Goal: Task Accomplishment & Management: Manage account settings

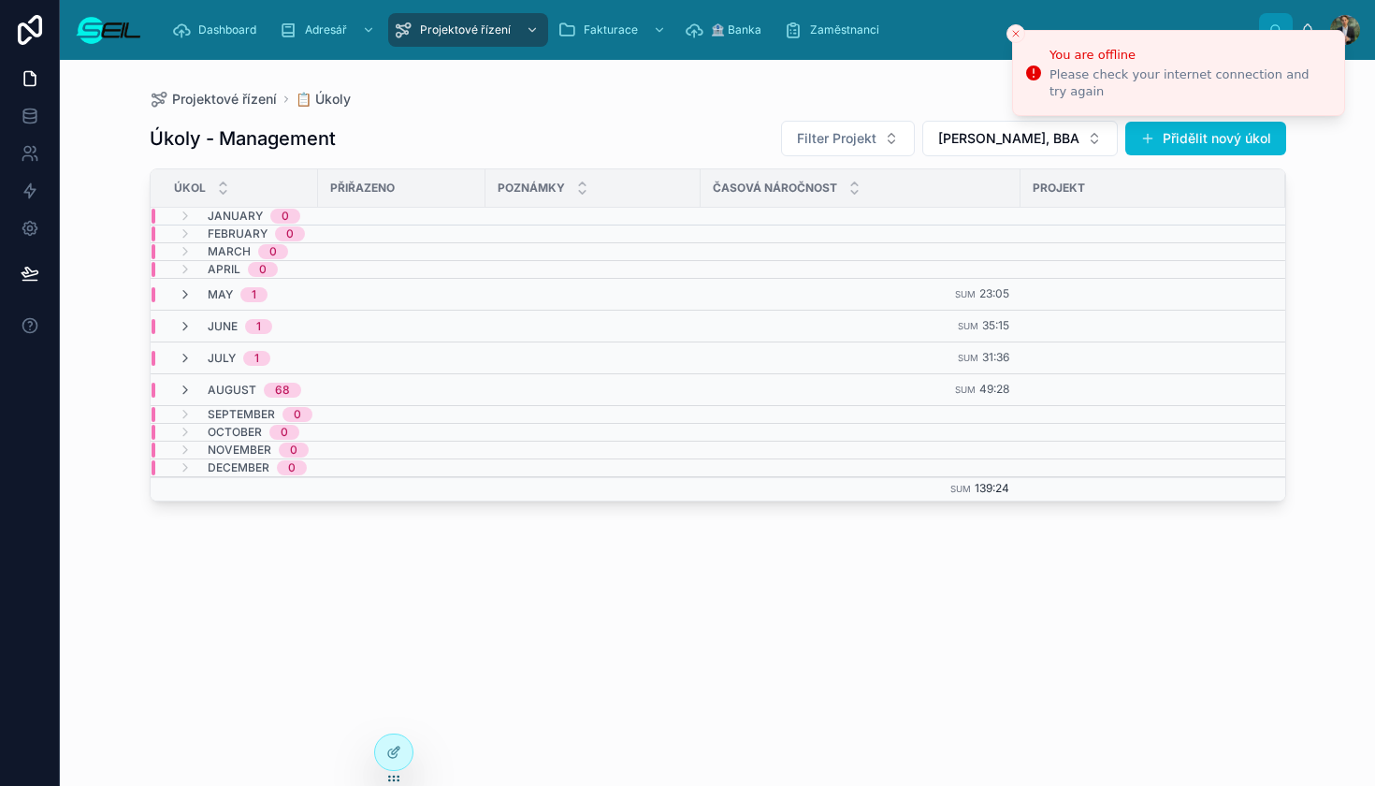
click at [569, 118] on div "Úkoly - Management Filter Projekt [PERSON_NAME], BBA Přidělit nový úkol Úkol Př…" at bounding box center [718, 435] width 1136 height 655
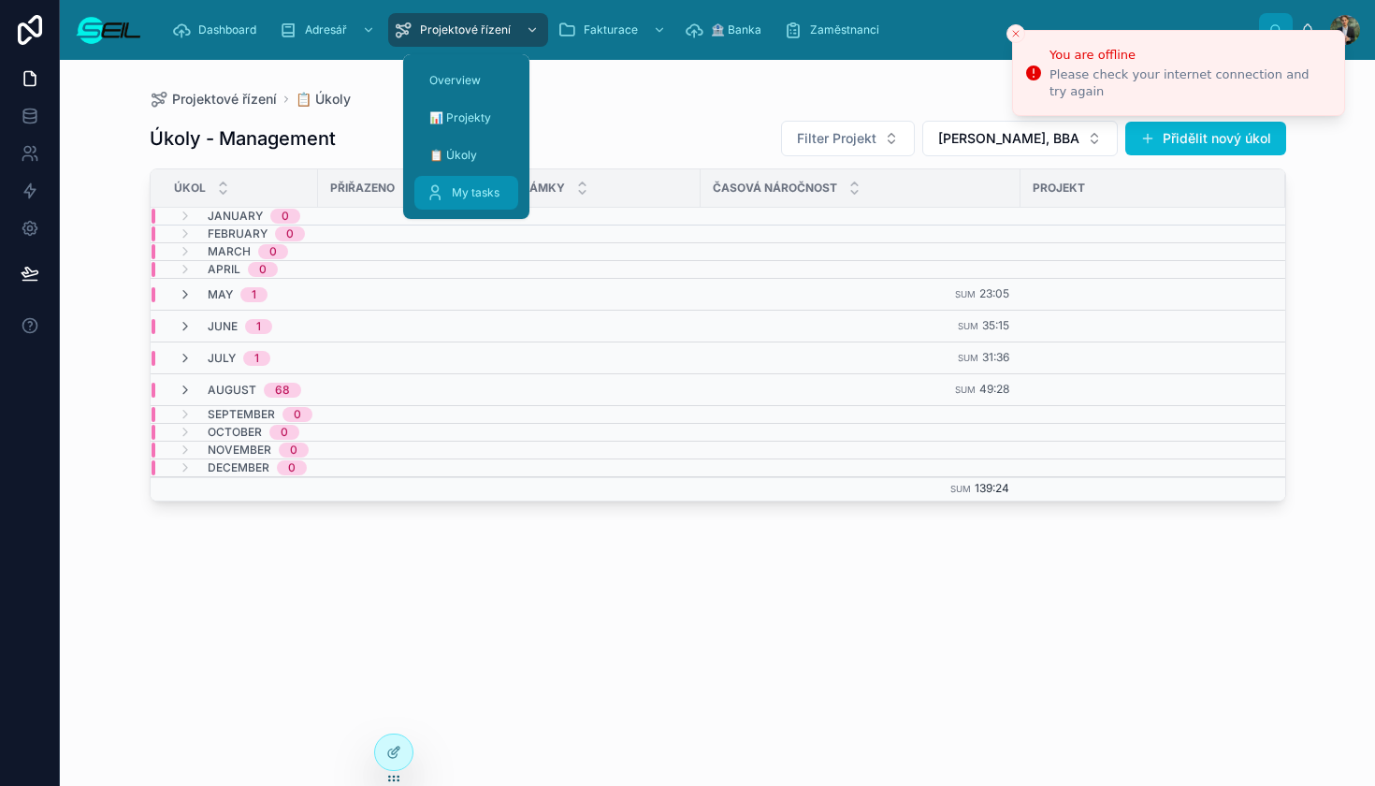
click at [479, 187] on span "My tasks" at bounding box center [476, 192] width 48 height 15
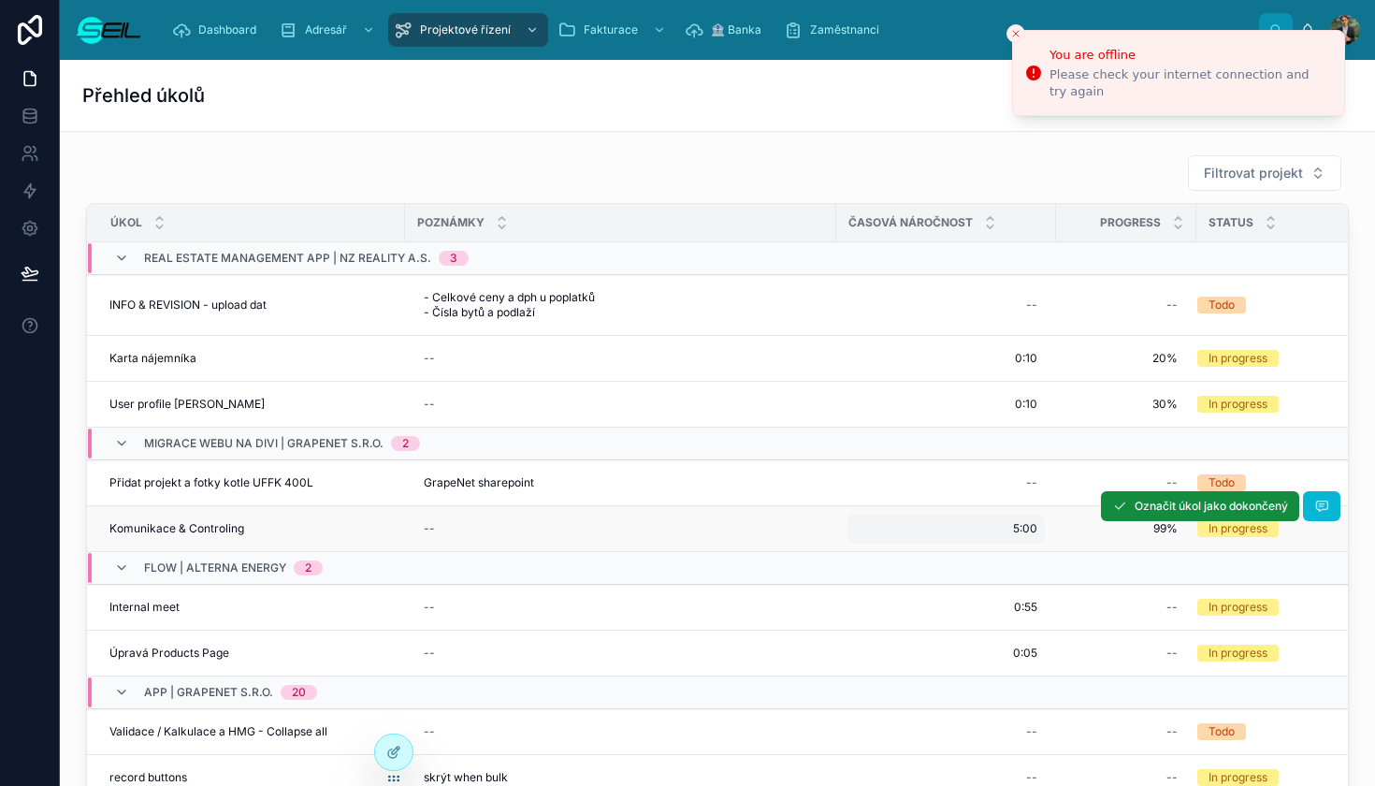
click at [1027, 526] on span "5:00" at bounding box center [1025, 528] width 24 height 15
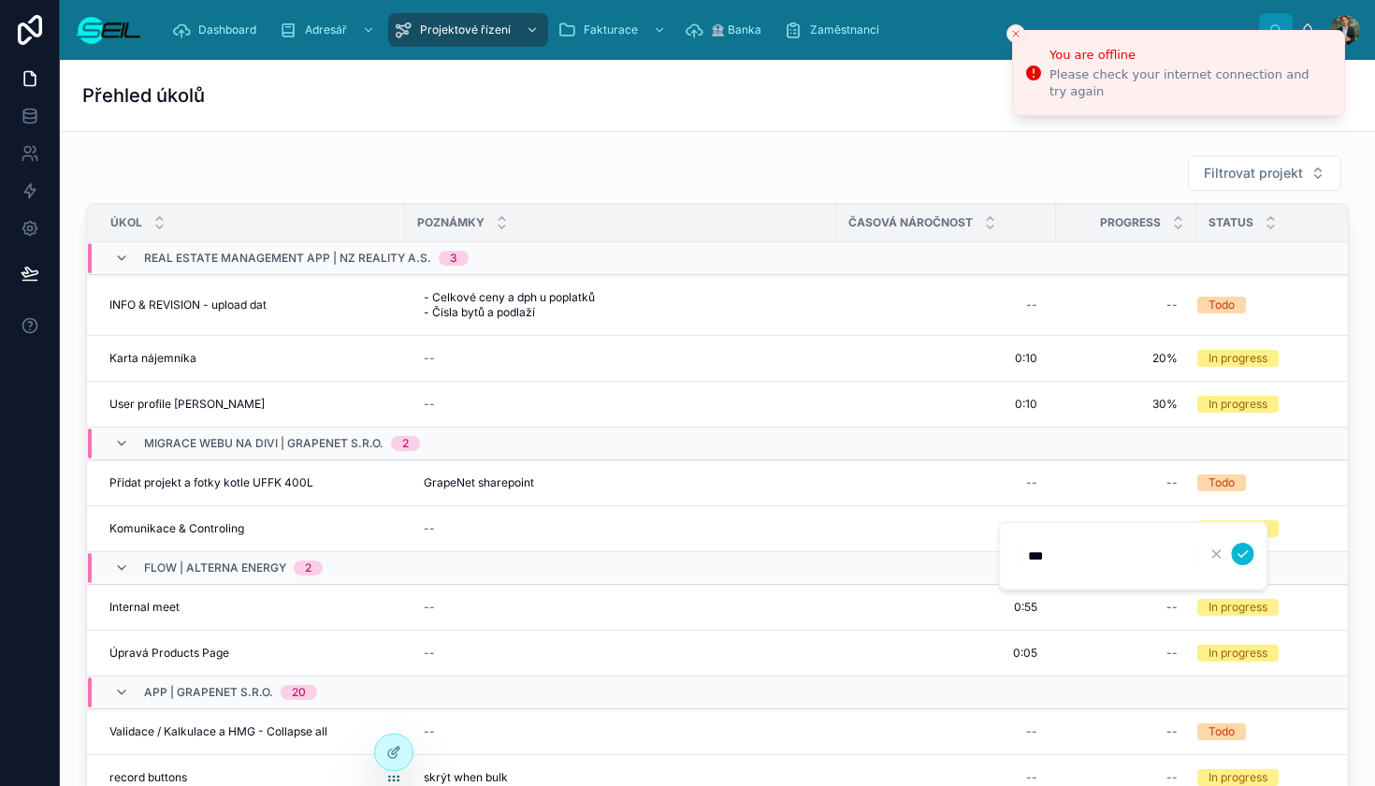
type input "****"
click at [1242, 554] on button "submit" at bounding box center [1243, 553] width 22 height 22
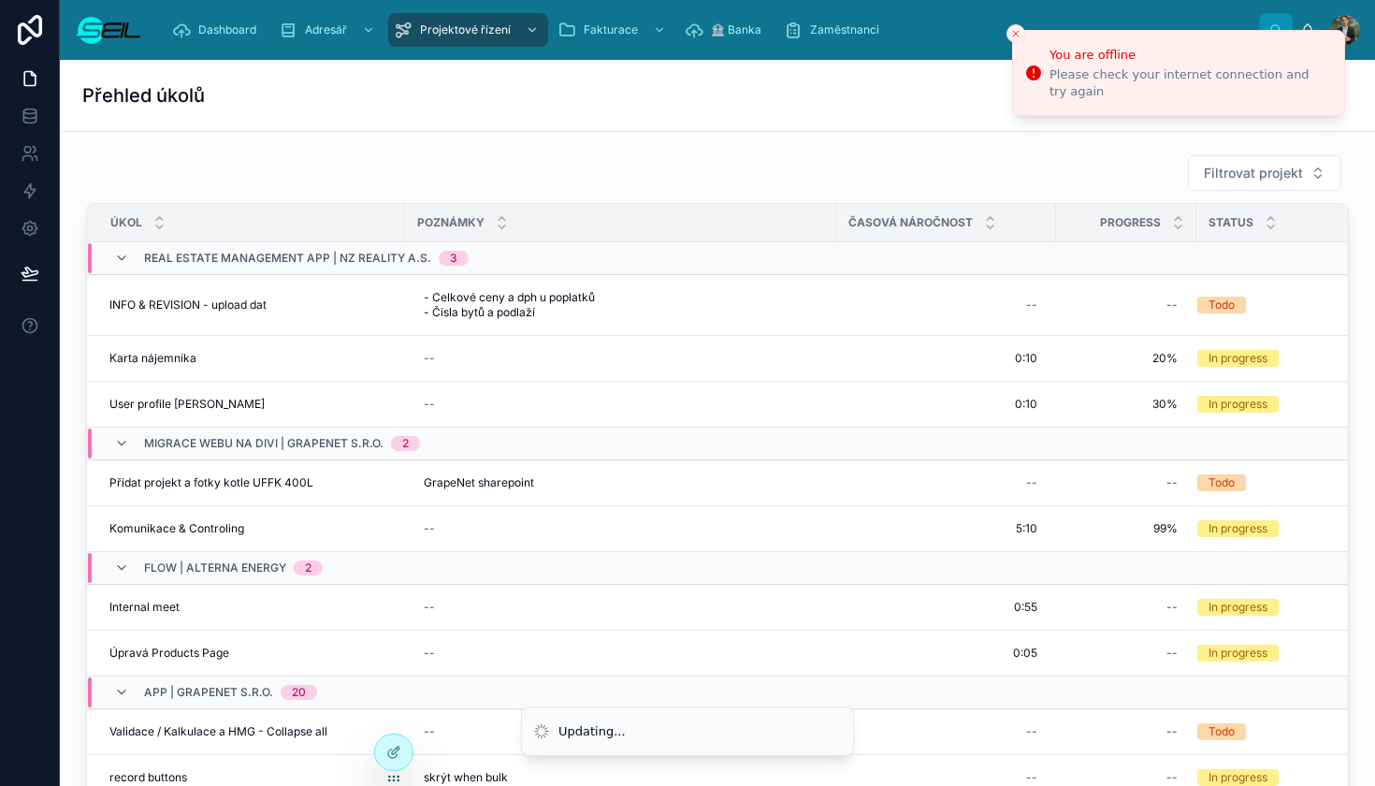
click at [955, 151] on div "Filtrovat projekt Úkol Poznámky Časová náročnost Progress Status Real estate Ma…" at bounding box center [717, 474] width 1285 height 655
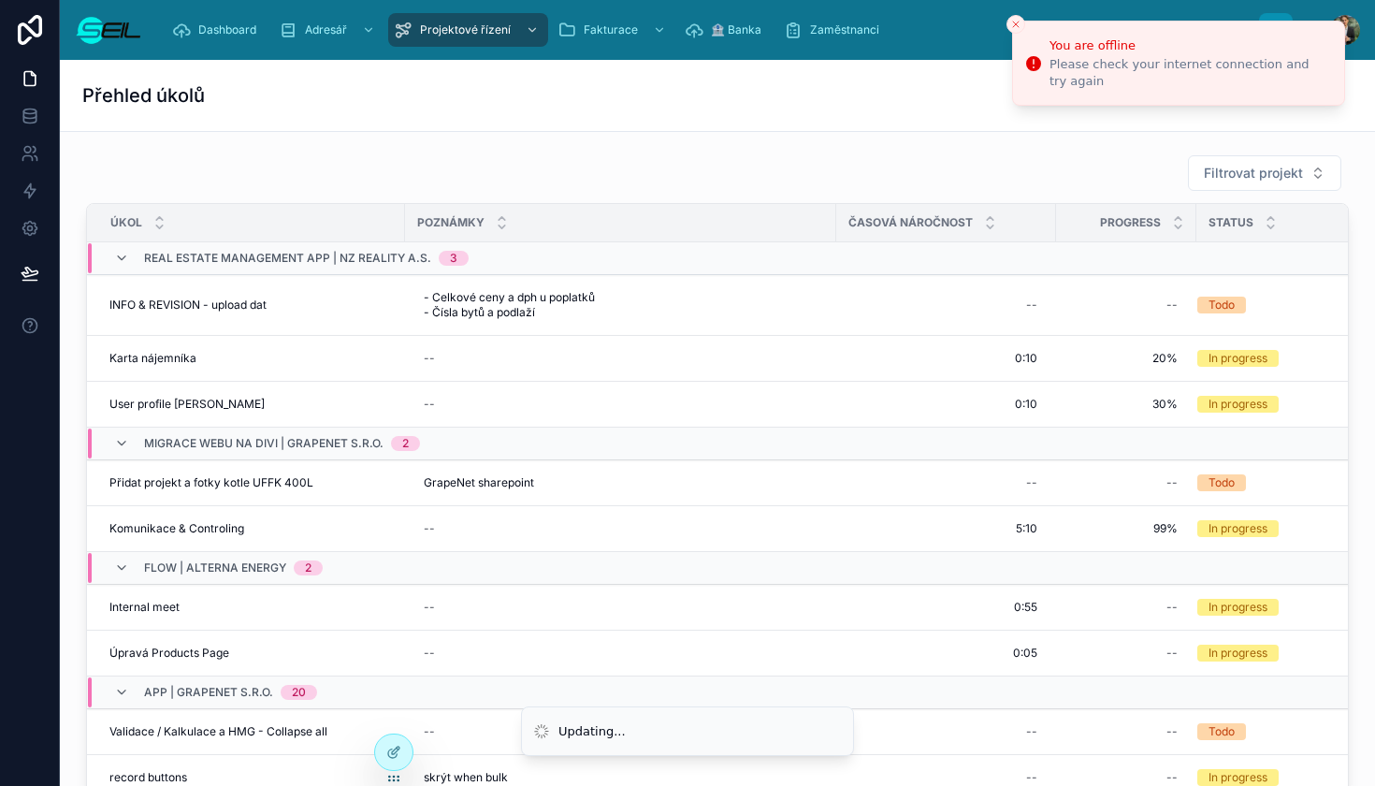
click at [1018, 23] on icon "Close toast" at bounding box center [1015, 24] width 11 height 11
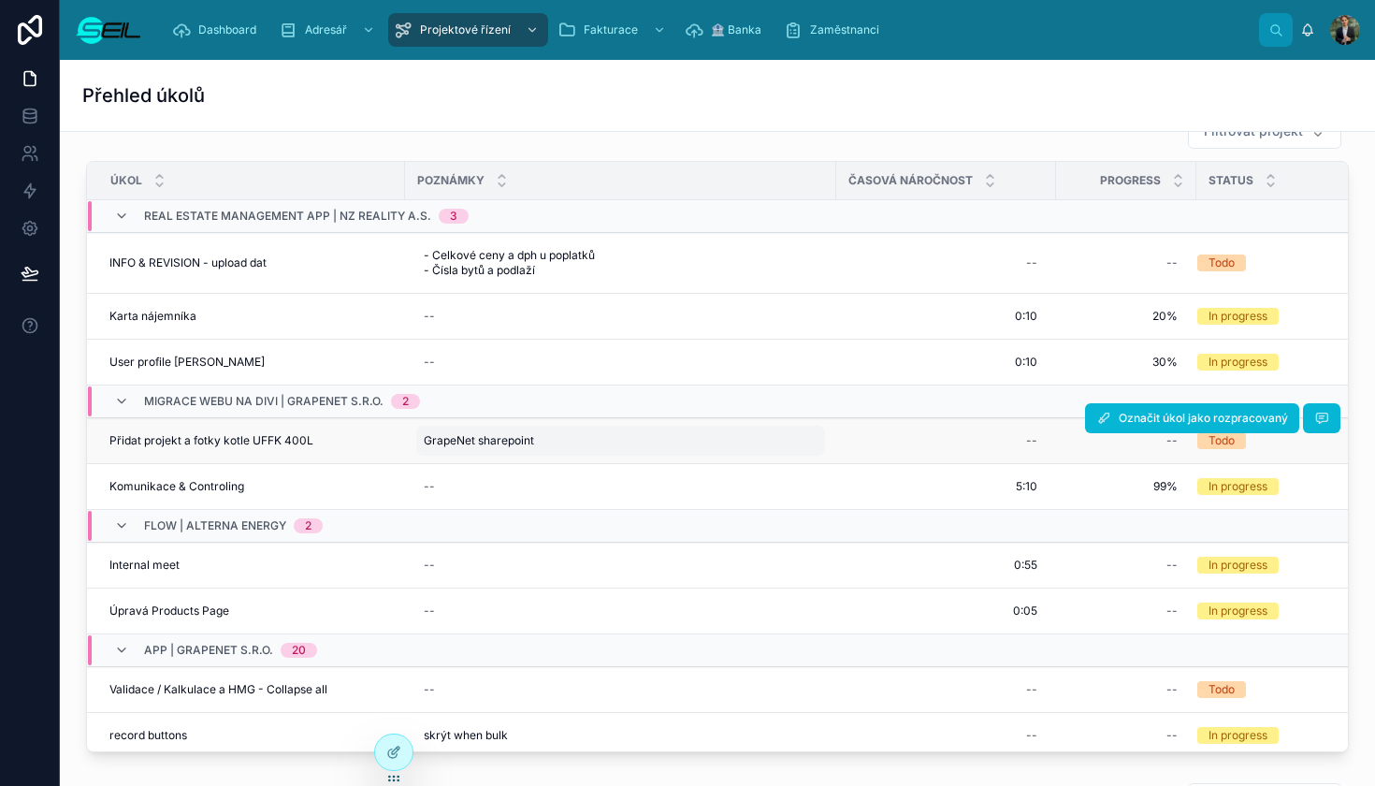
scroll to position [35, 0]
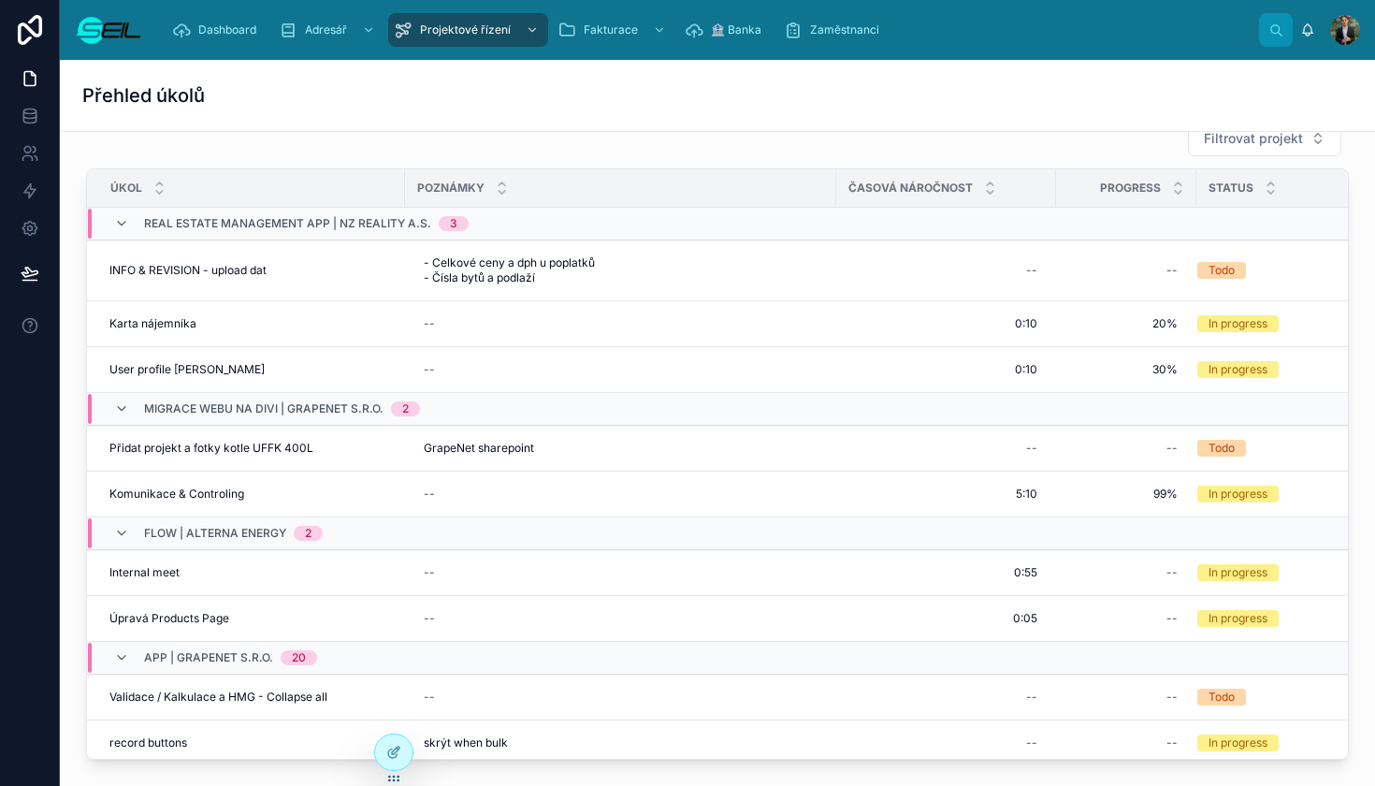
click at [178, 224] on span "Real estate Management app | NZ Reality a.s." at bounding box center [287, 223] width 287 height 15
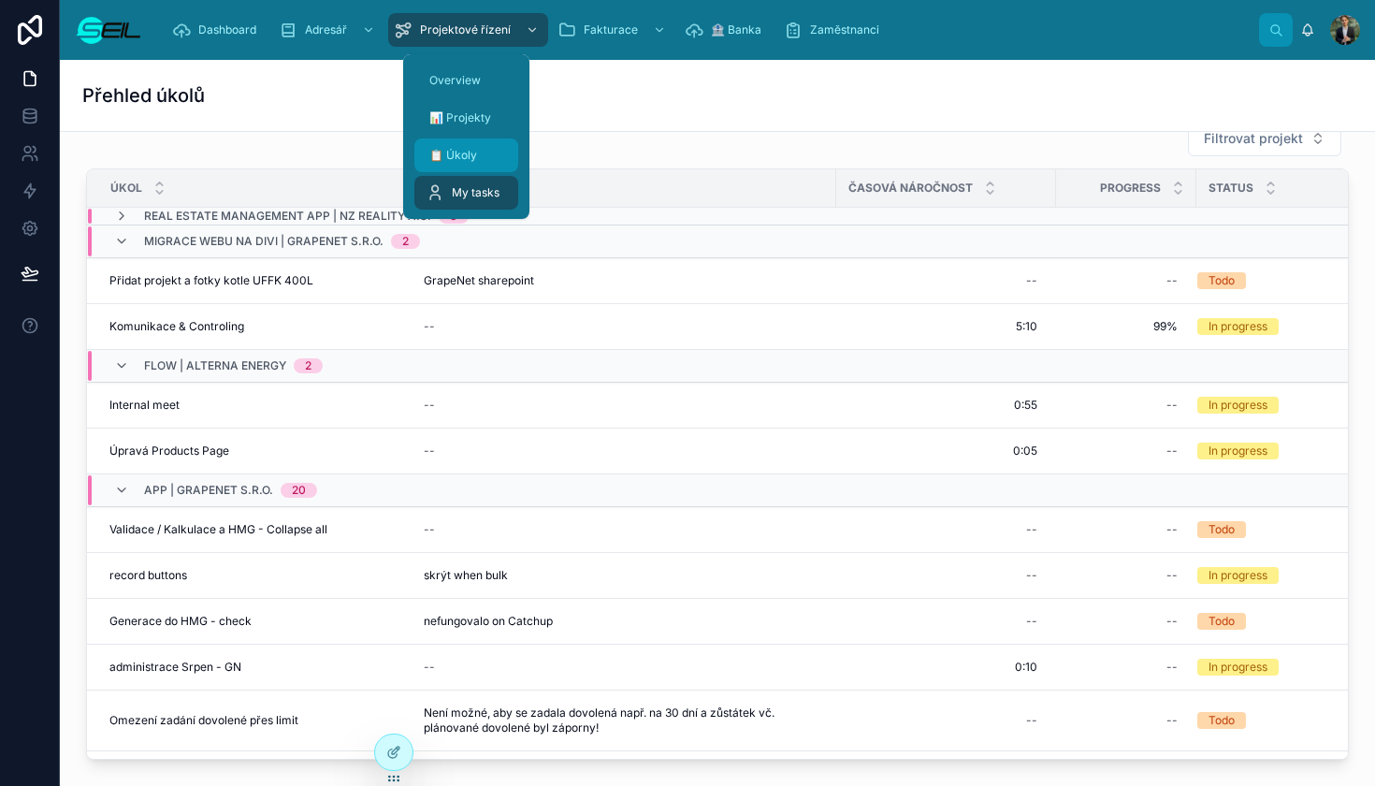
click at [492, 156] on div "📋 Úkoly" at bounding box center [466, 155] width 81 height 30
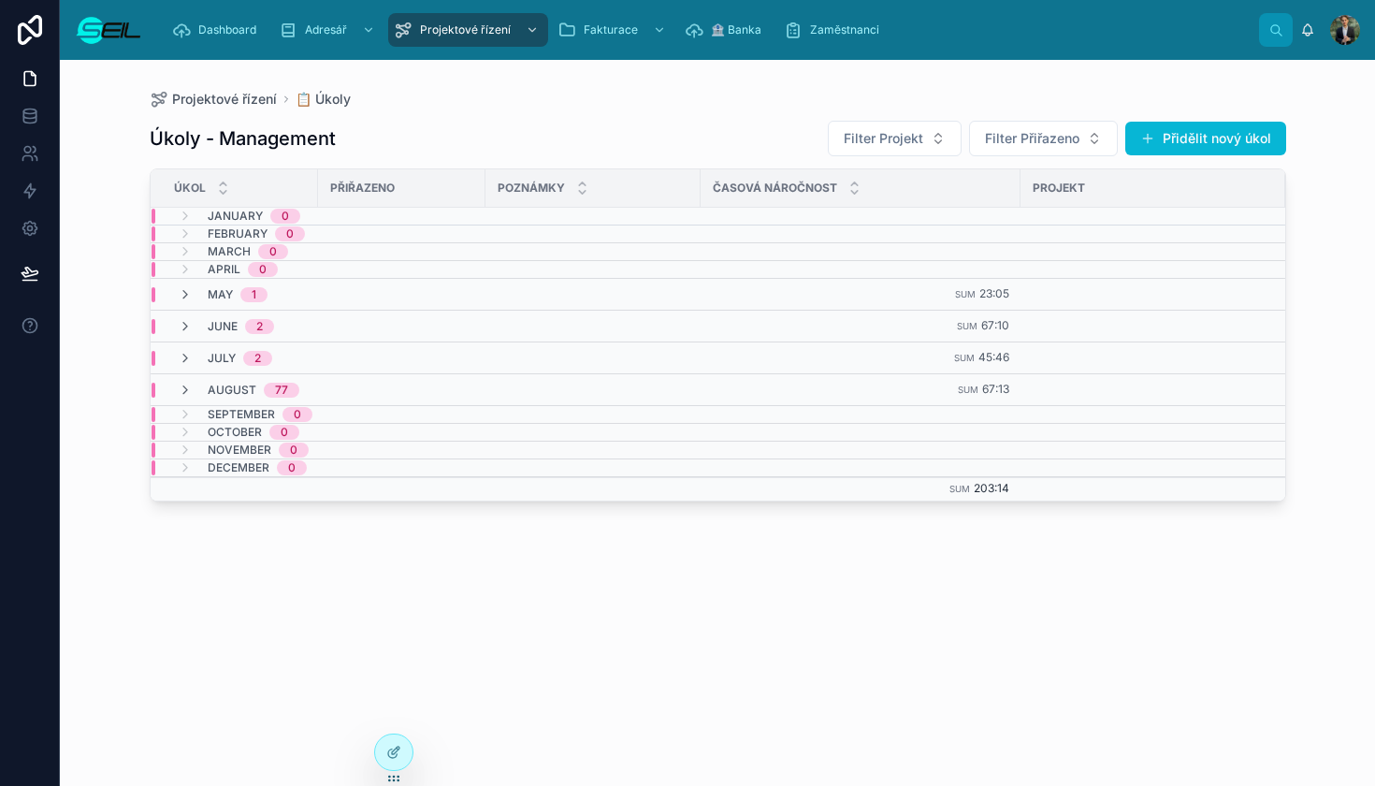
click at [541, 299] on div "[DATE]" at bounding box center [426, 294] width 548 height 15
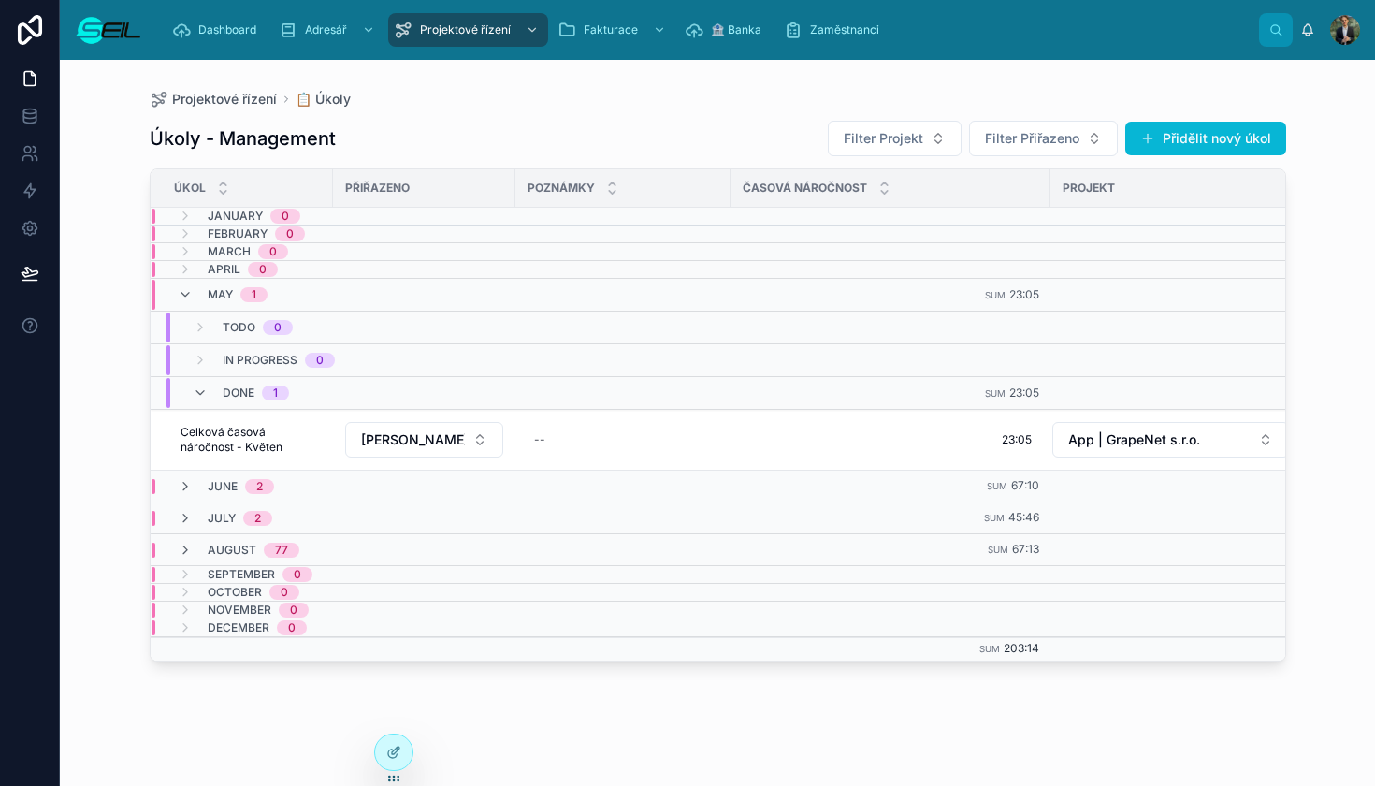
click at [452, 360] on div "In progress 0" at bounding box center [441, 360] width 578 height 30
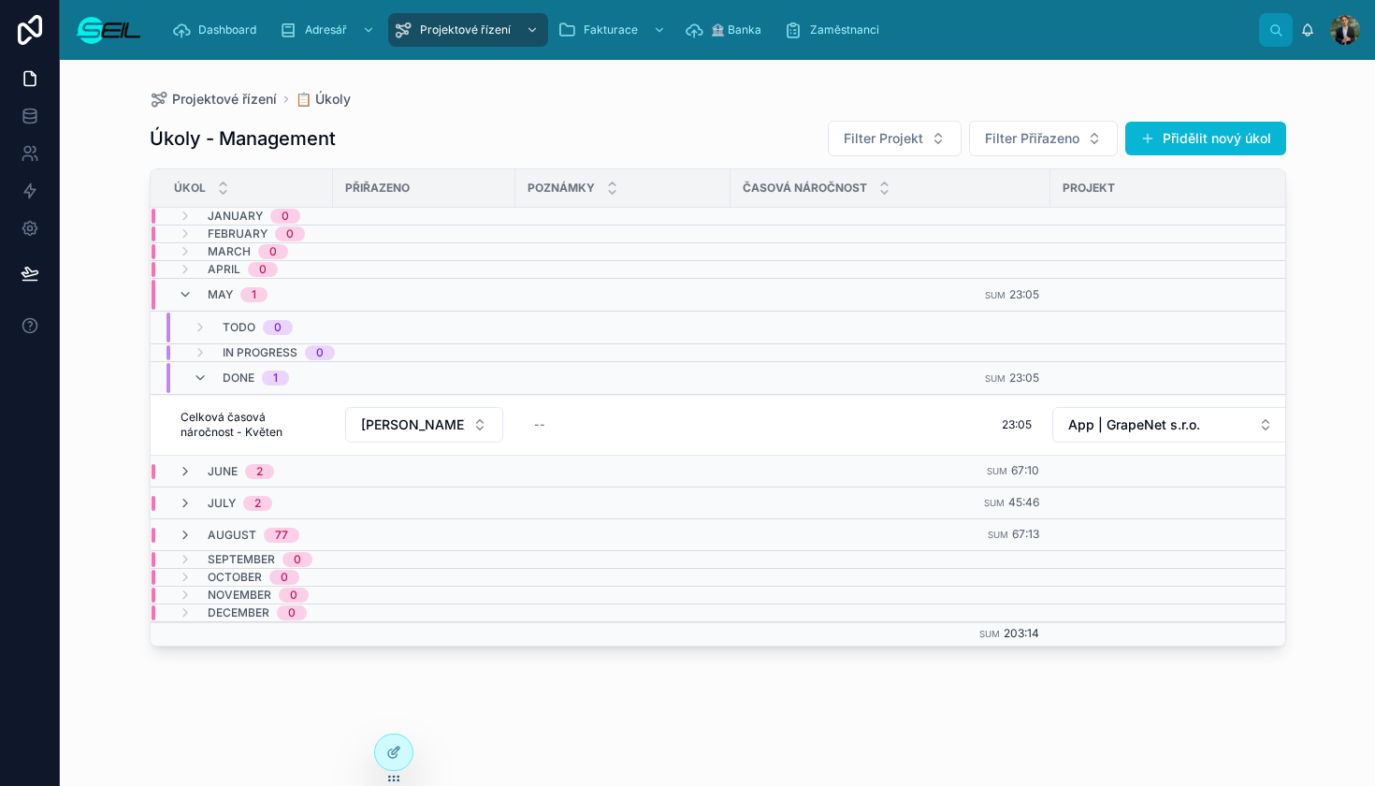
click at [317, 360] on td "In progress 0" at bounding box center [441, 353] width 580 height 18
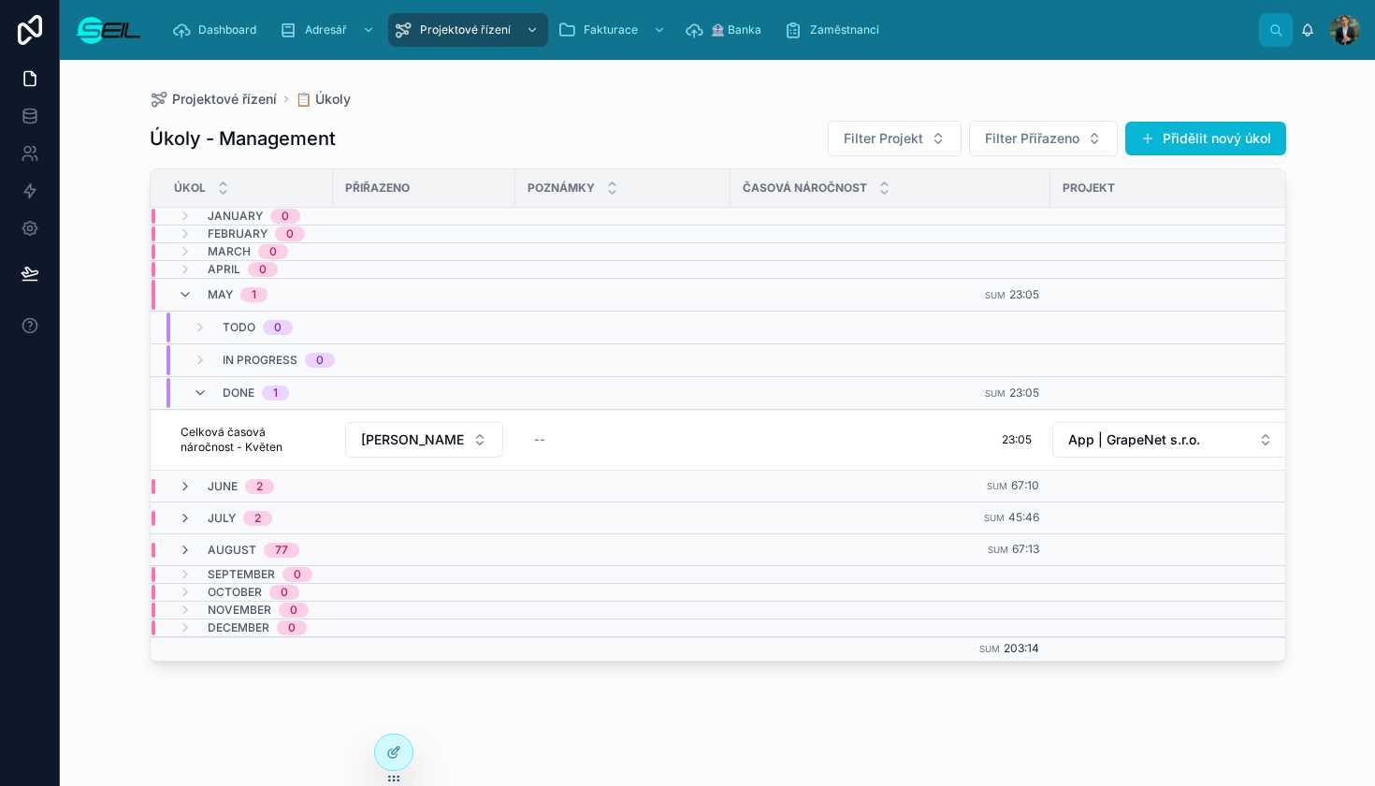
click at [303, 399] on div "Done 1" at bounding box center [240, 393] width 141 height 30
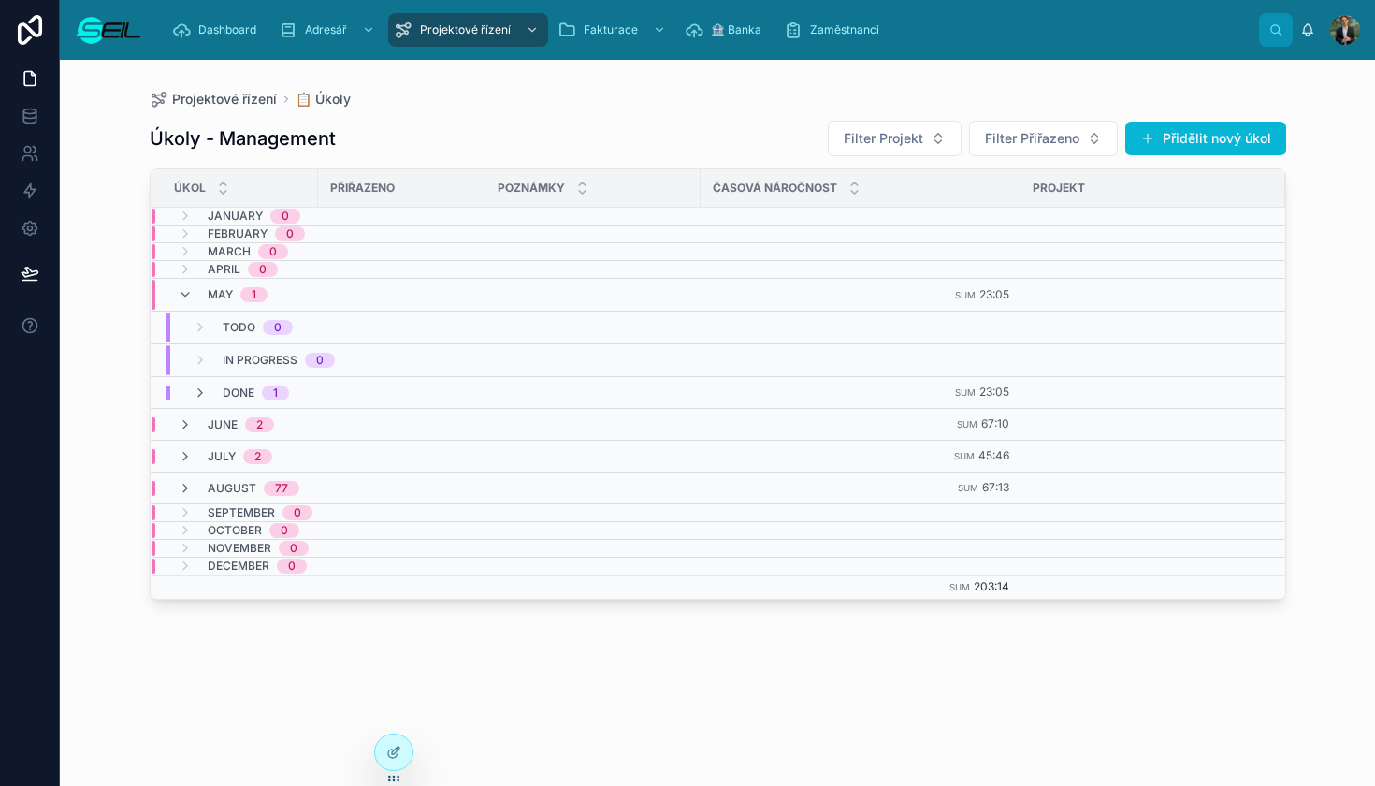
click at [319, 394] on div "Done 1" at bounding box center [426, 392] width 548 height 15
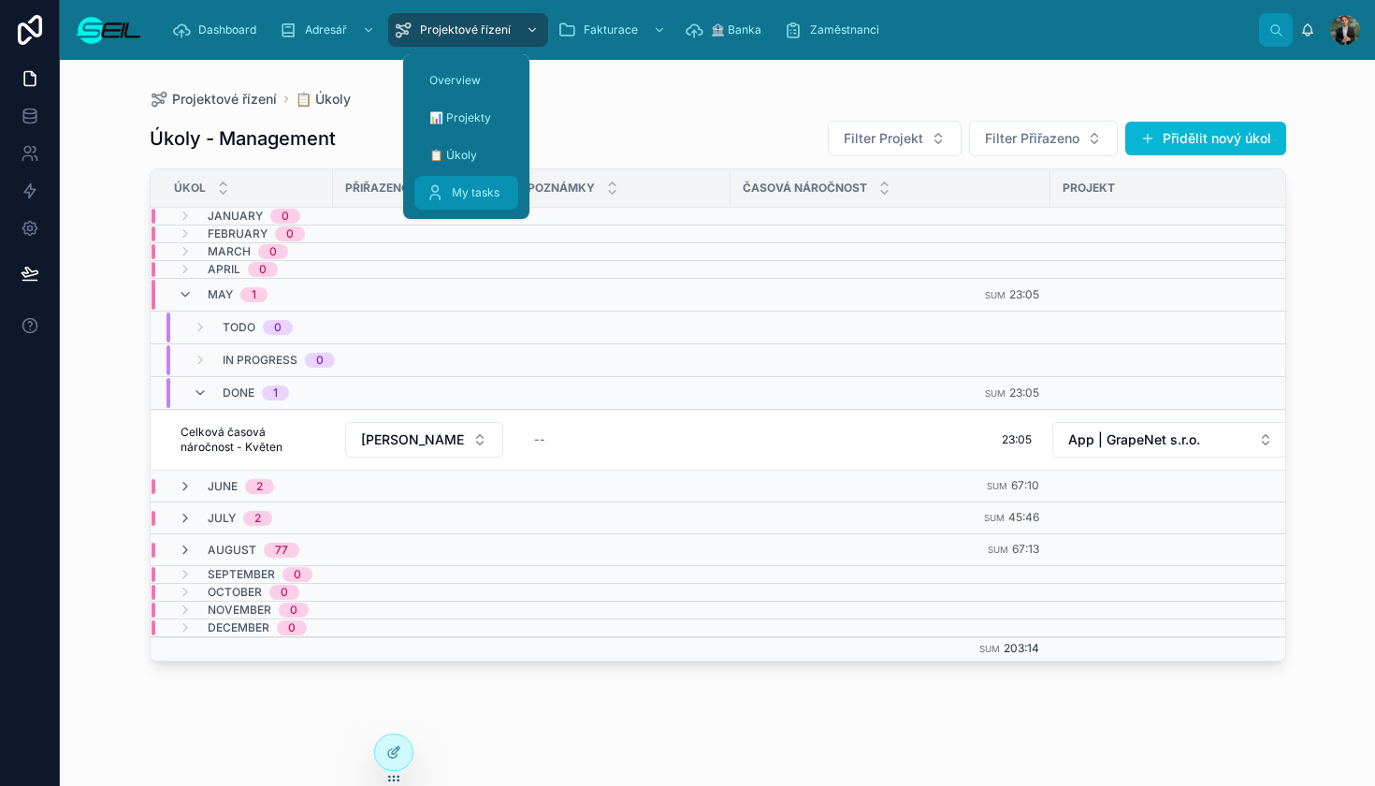
click at [470, 182] on div "My tasks" at bounding box center [466, 193] width 81 height 30
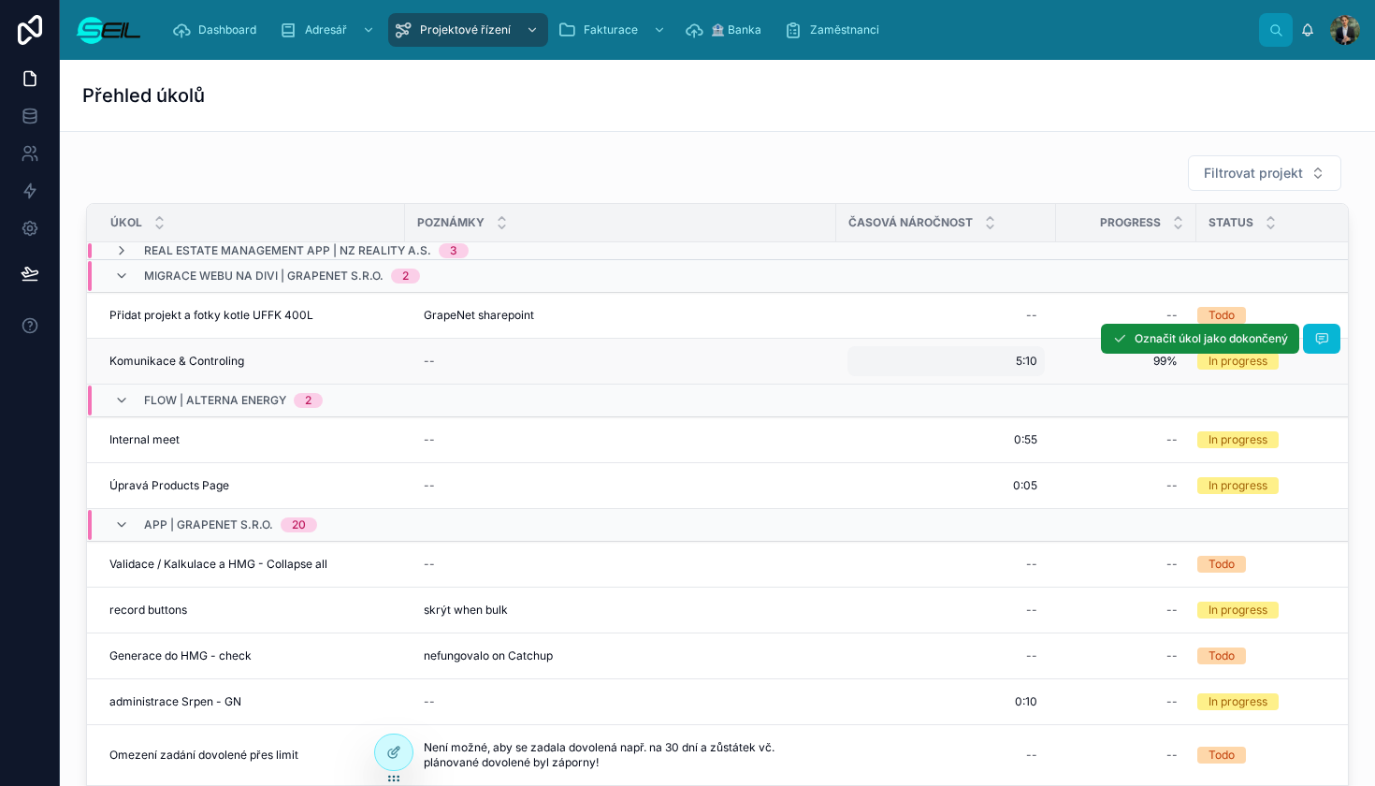
click at [1034, 366] on span "5:10" at bounding box center [1027, 361] width 22 height 15
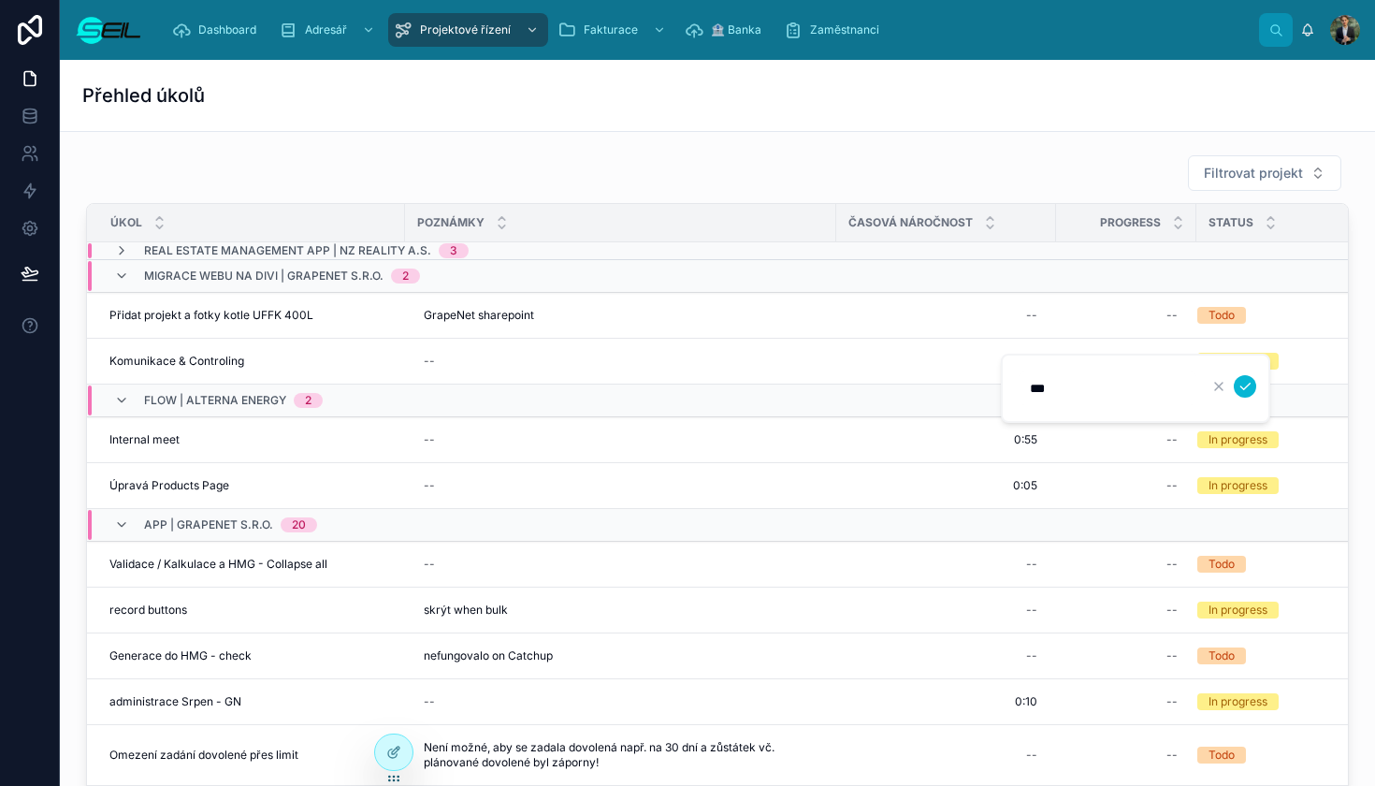
type input "****"
click at [1245, 386] on button "submit" at bounding box center [1245, 386] width 22 height 22
click at [125, 275] on icon at bounding box center [121, 275] width 15 height 15
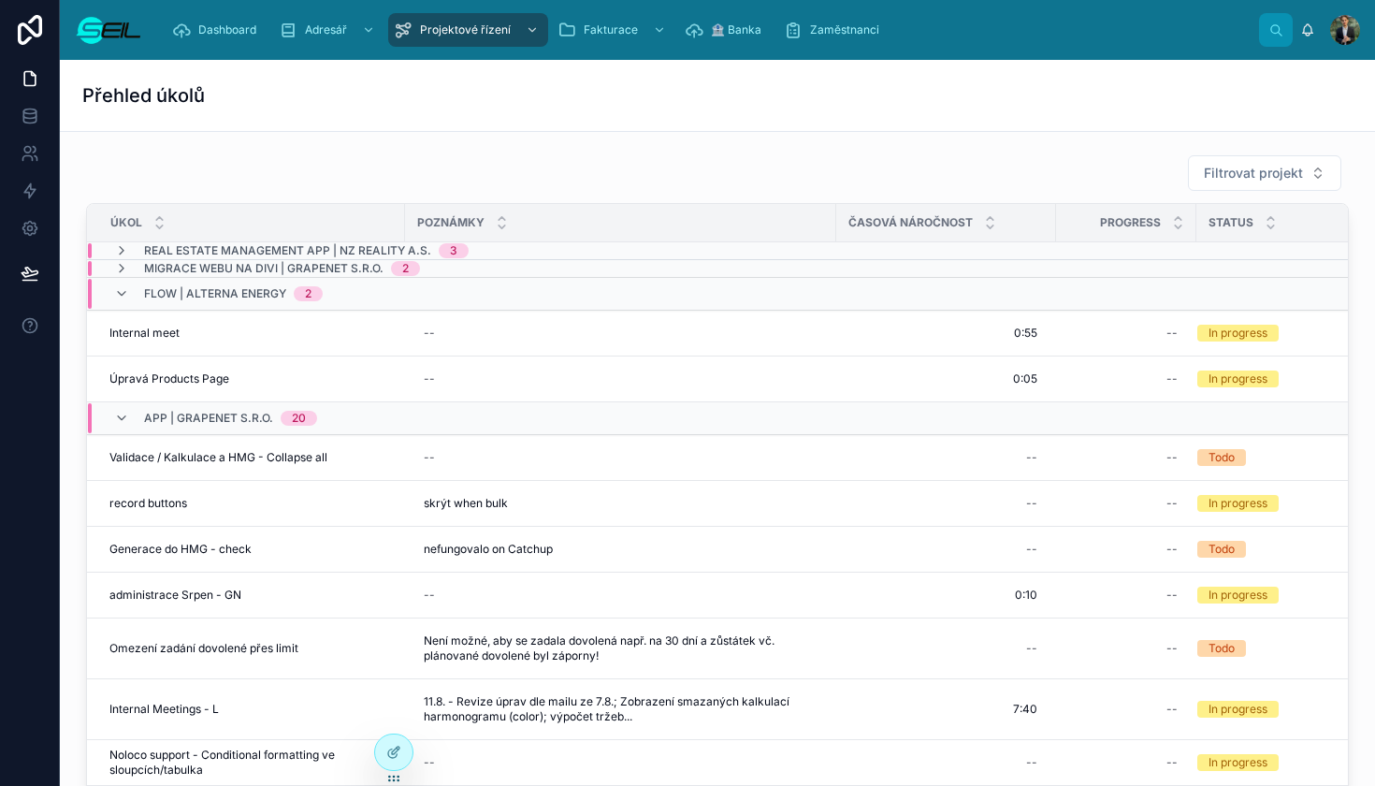
click at [193, 288] on span "Flow | Alterna Energy" at bounding box center [215, 293] width 142 height 15
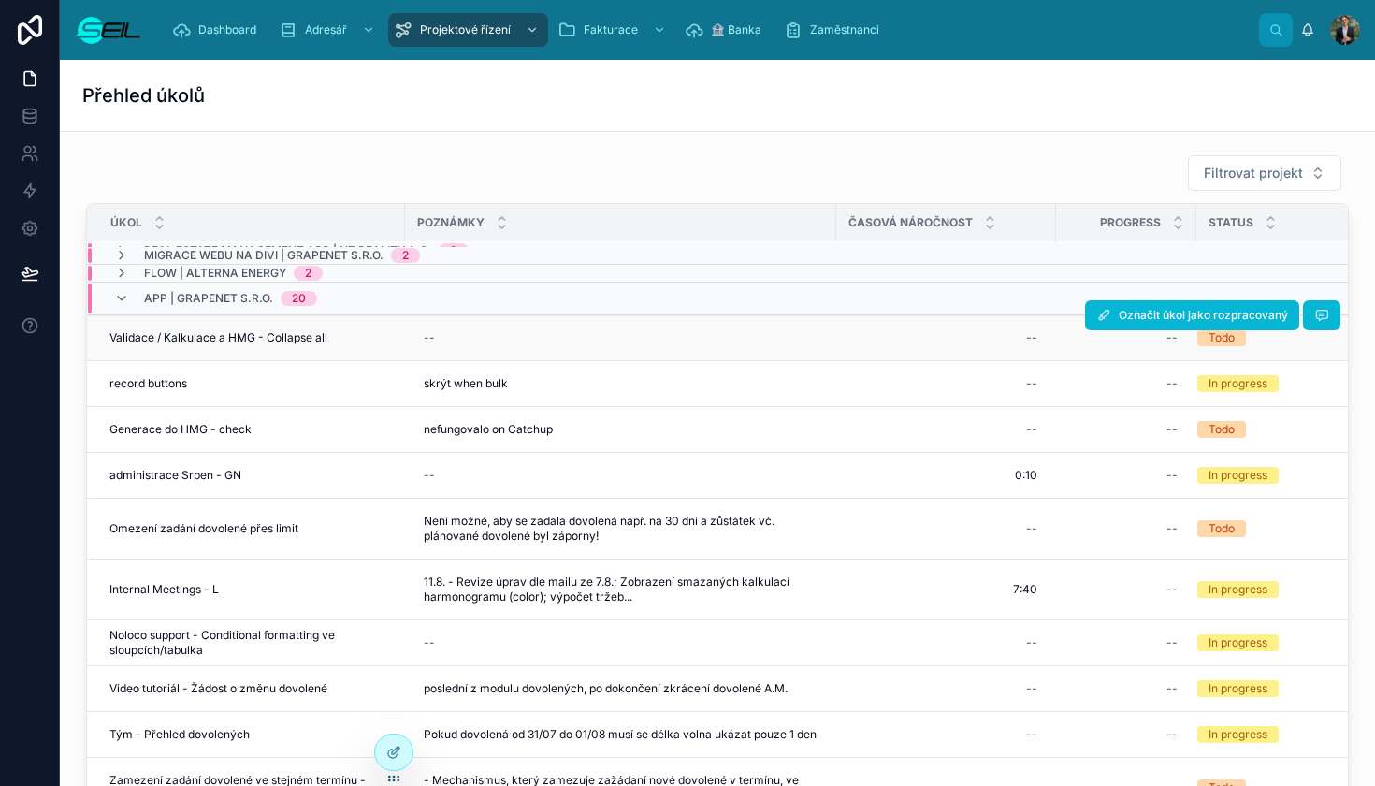
scroll to position [15, 0]
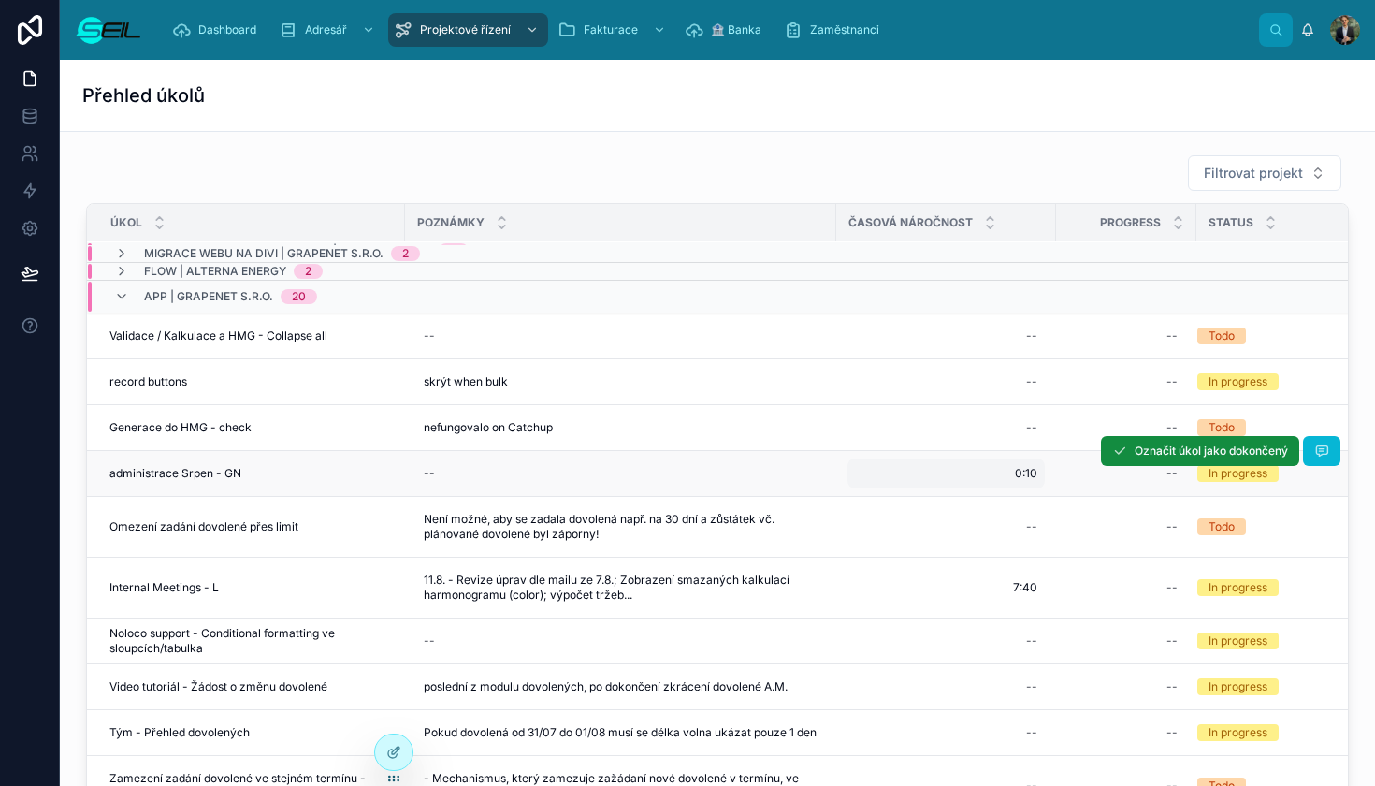
click at [1001, 471] on div "0:10 0:10" at bounding box center [945, 473] width 197 height 30
type input "****"
click at [1244, 499] on button "submit" at bounding box center [1245, 498] width 22 height 22
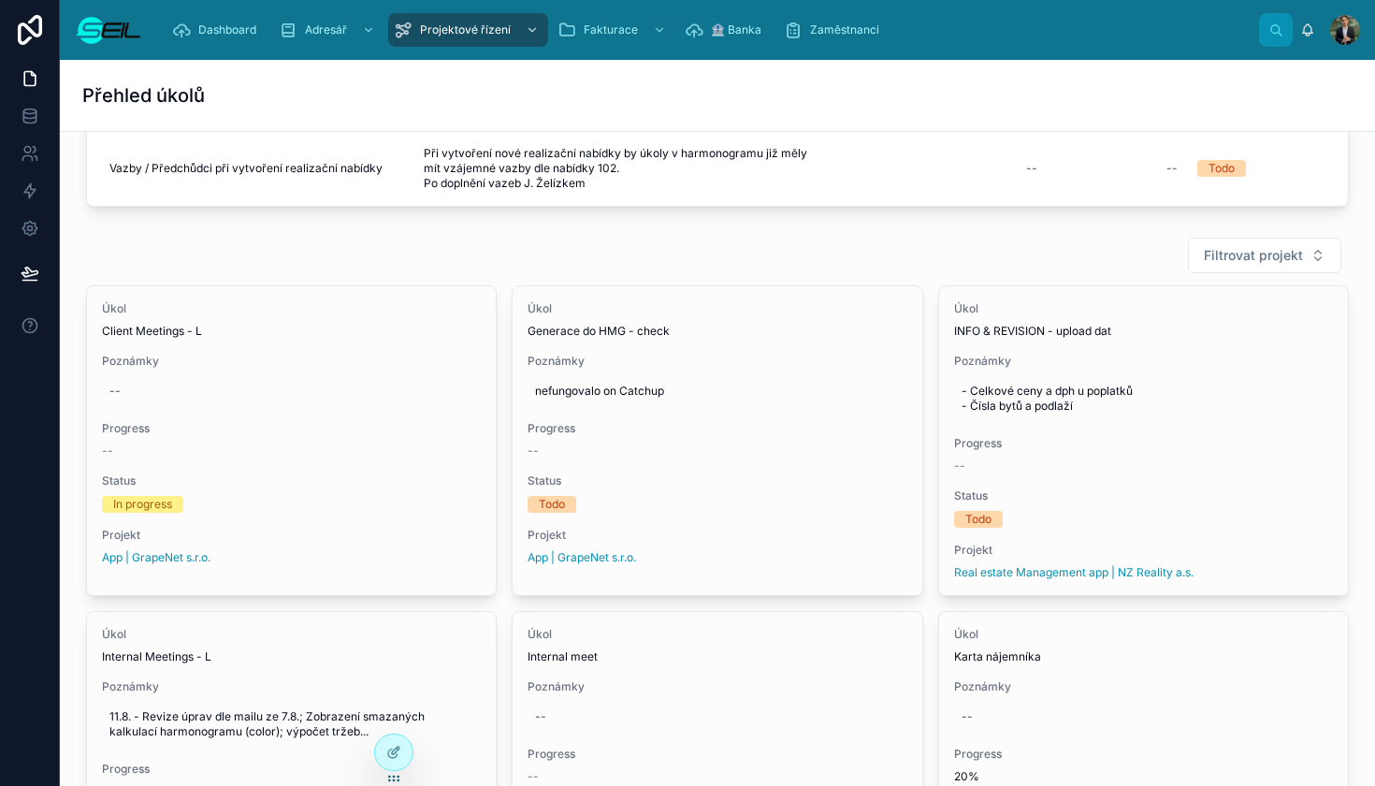
scroll to position [583, 0]
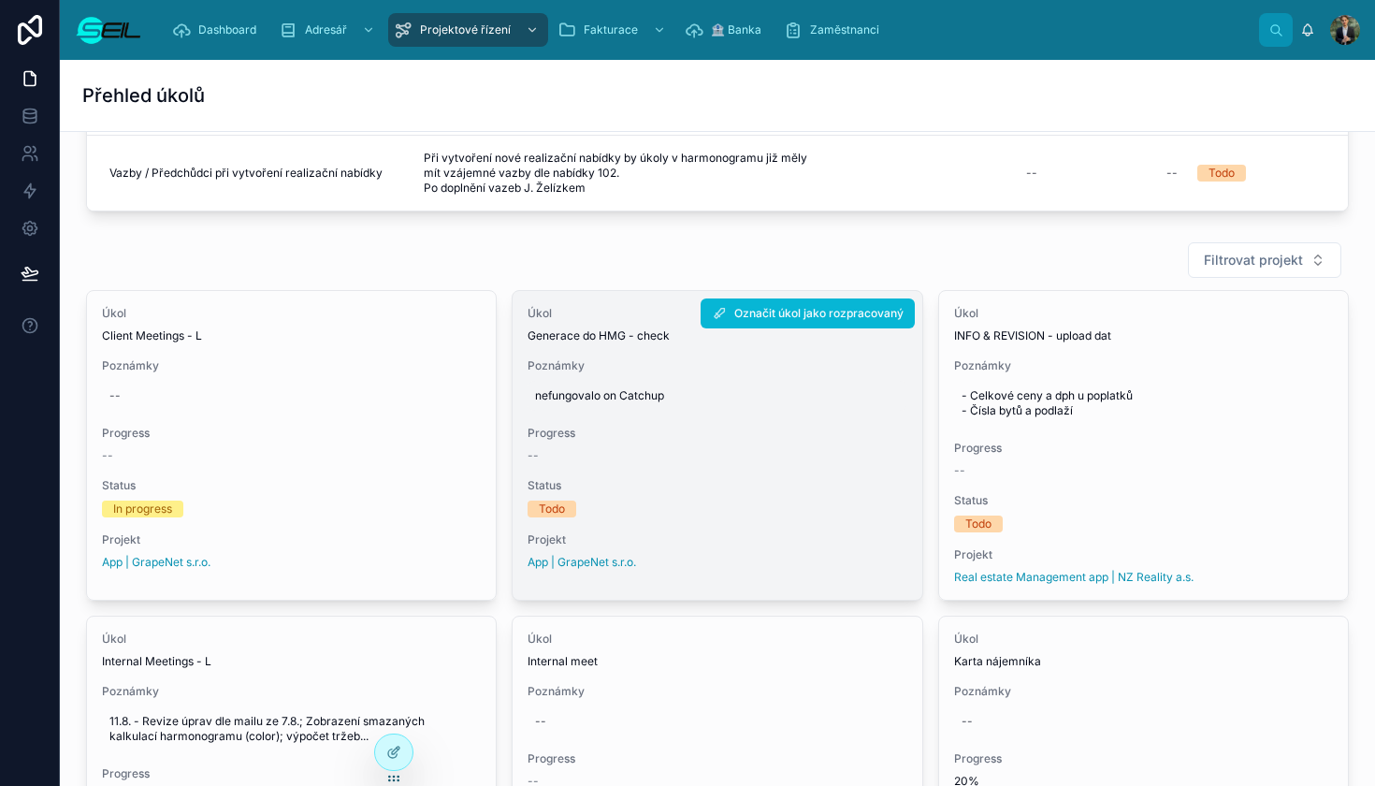
click at [766, 393] on span "nefungovalo on Catchup" at bounding box center [717, 395] width 364 height 15
